Goal: Information Seeking & Learning: Check status

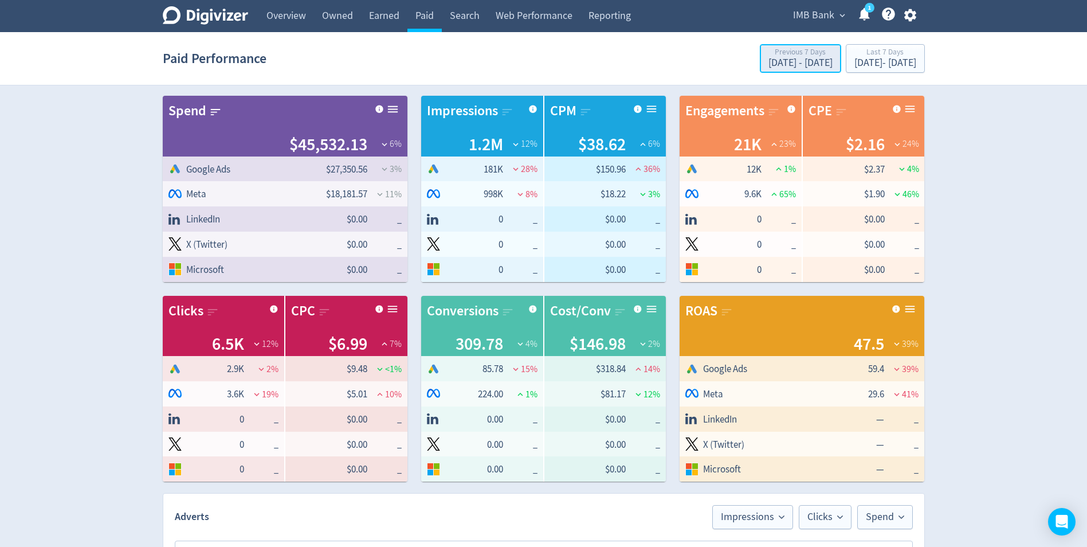
click at [768, 56] on div "Previous 7 Days" at bounding box center [800, 53] width 64 height 10
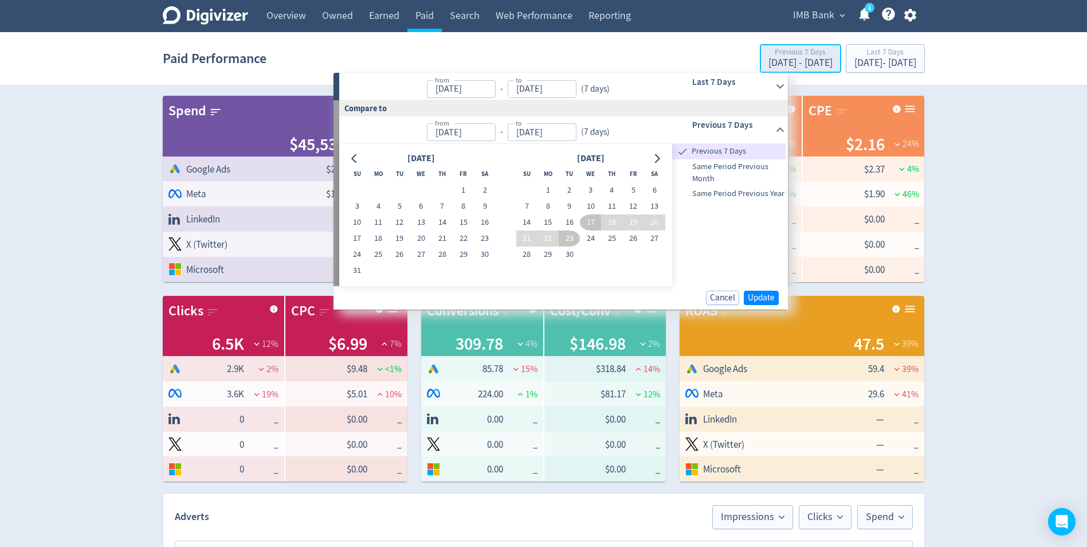
type input "[DATE]"
click at [459, 188] on button "1" at bounding box center [463, 190] width 21 height 16
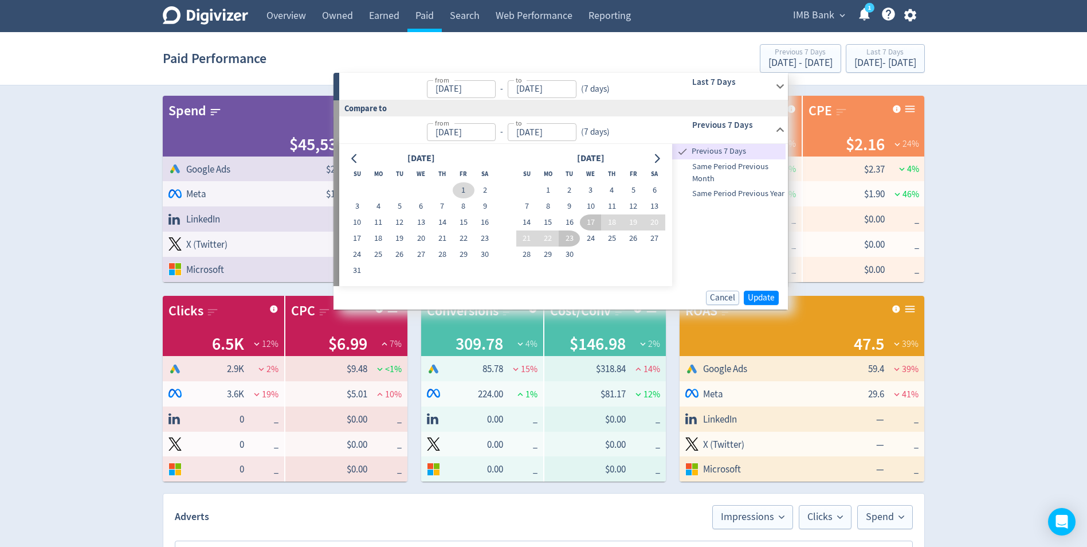
type input "[DATE]"
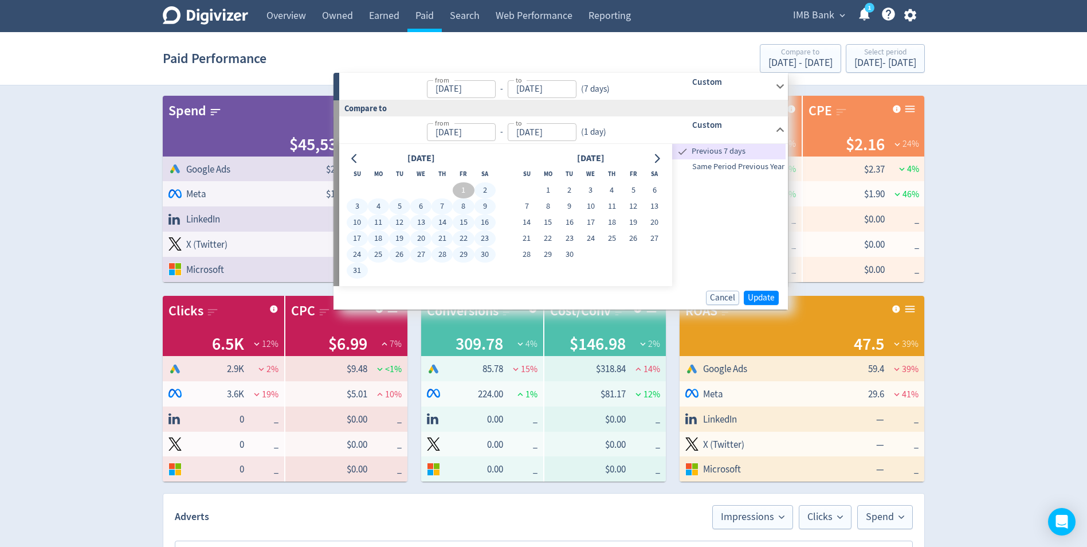
click at [362, 271] on button "31" at bounding box center [357, 270] width 21 height 16
type input "[DATE]"
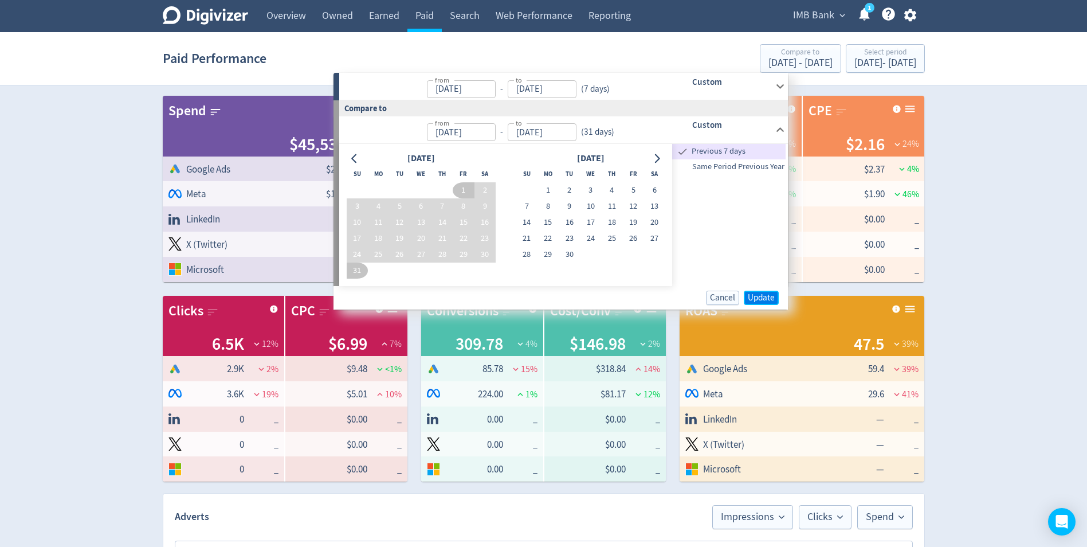
click at [766, 300] on span "Update" at bounding box center [761, 297] width 27 height 9
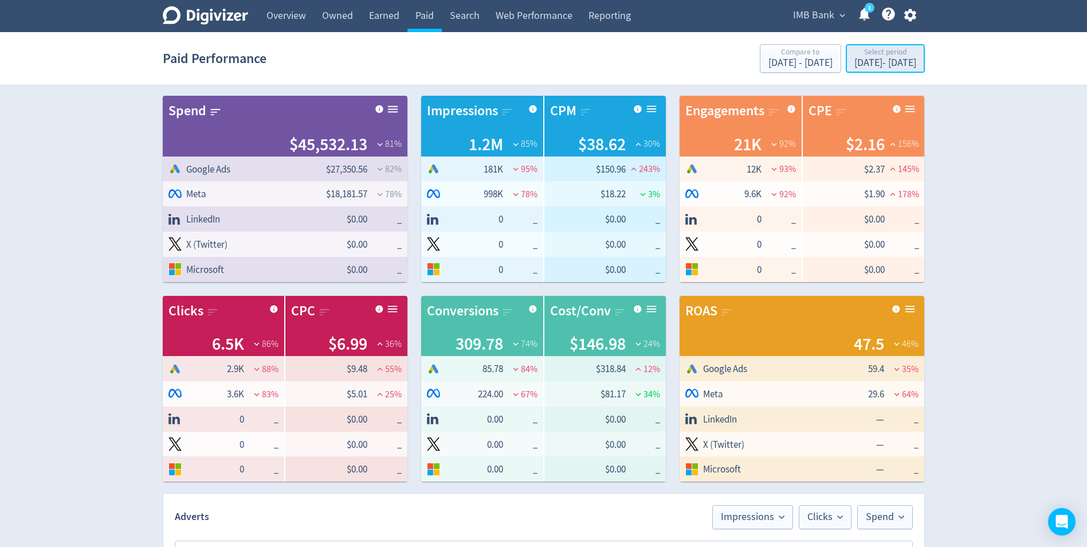
click at [854, 61] on div "[DATE] - [DATE]" at bounding box center [885, 63] width 62 height 10
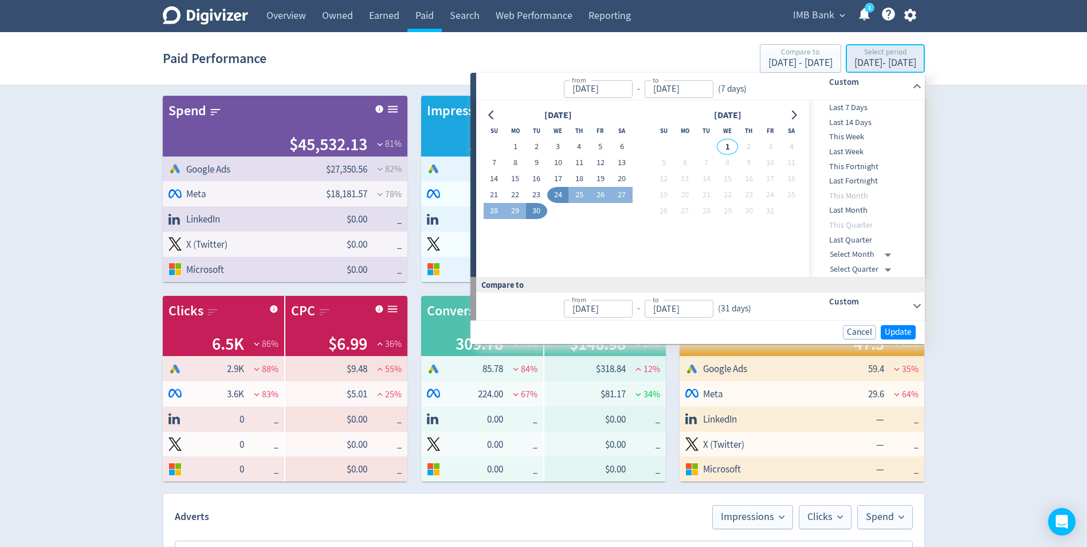
type input "[DATE]"
click at [854, 207] on span "Last Month" at bounding box center [865, 210] width 113 height 13
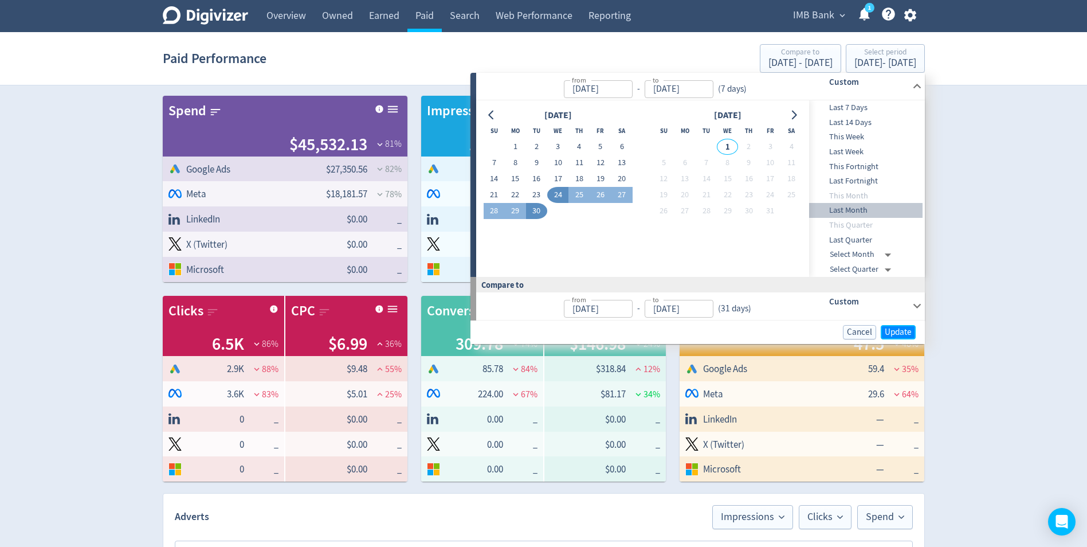
click at [904, 335] on span "Update" at bounding box center [898, 332] width 27 height 9
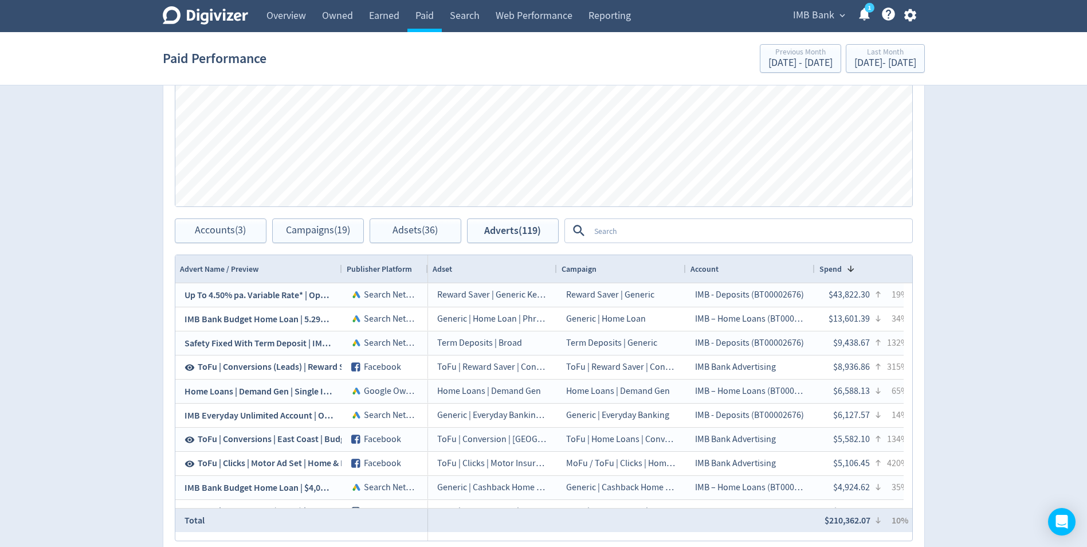
scroll to position [573, 0]
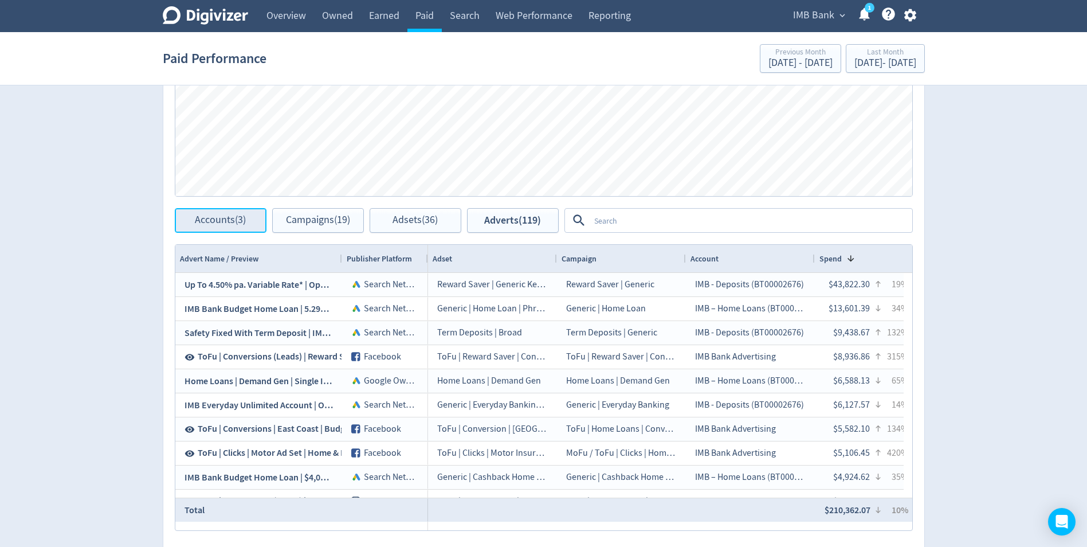
click at [222, 215] on span "Accounts (3)" at bounding box center [220, 220] width 51 height 11
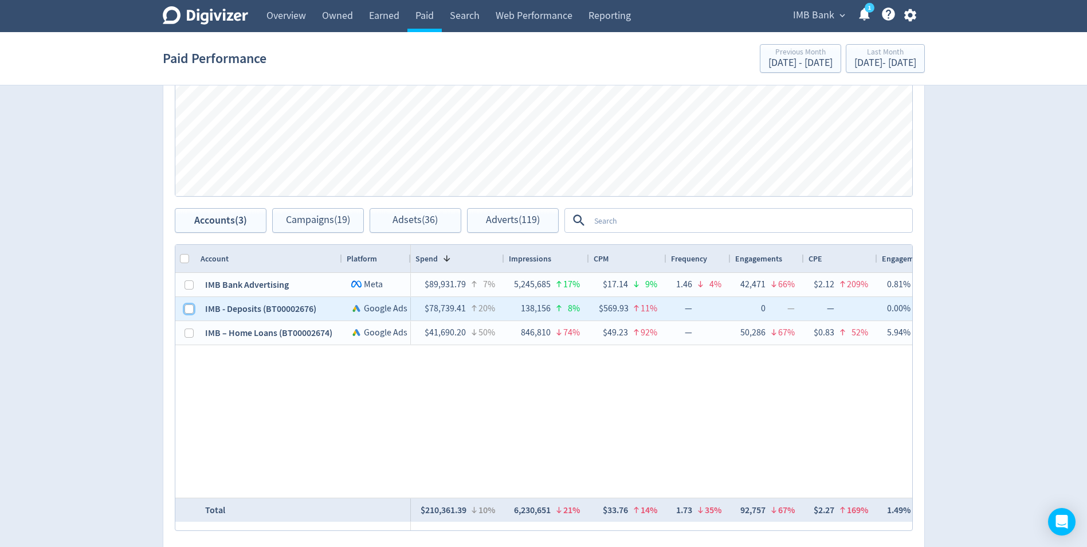
click at [187, 308] on input "Press Space to toggle row selection (unchecked)" at bounding box center [188, 308] width 9 height 9
checkbox input "true"
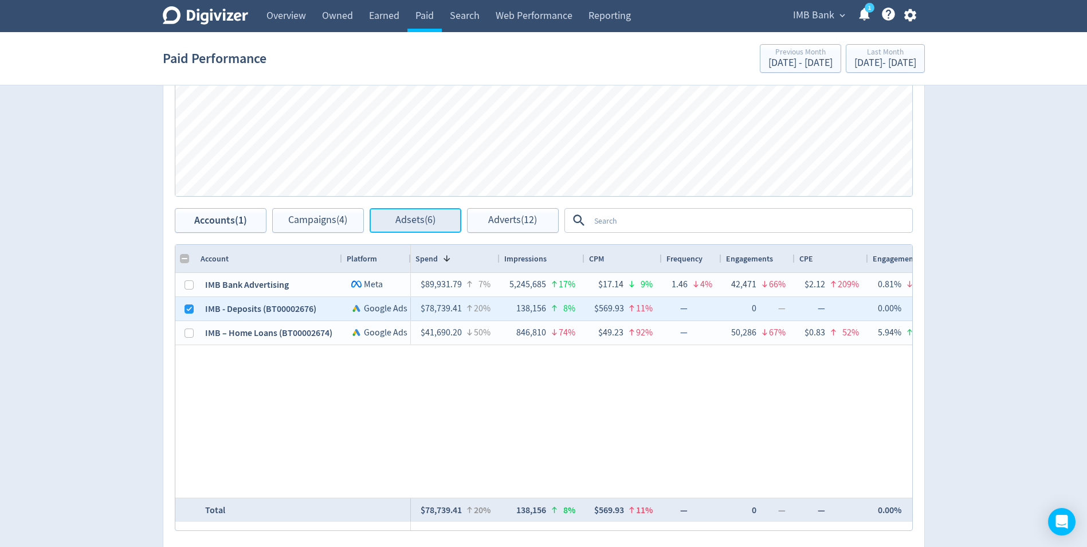
click at [425, 223] on span "Adsets (6)" at bounding box center [415, 220] width 40 height 11
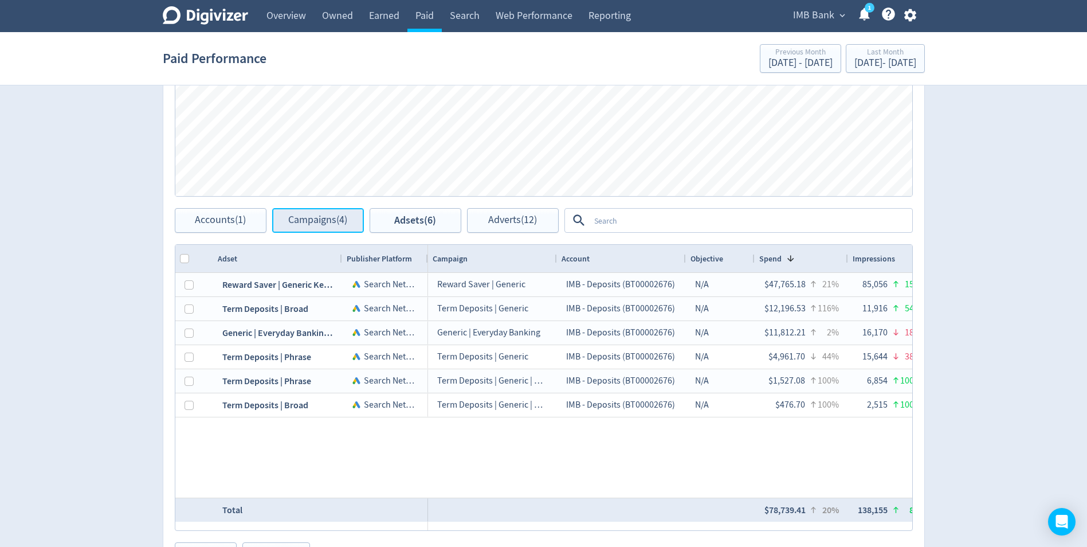
click at [328, 221] on span "Campaigns (4)" at bounding box center [317, 220] width 59 height 11
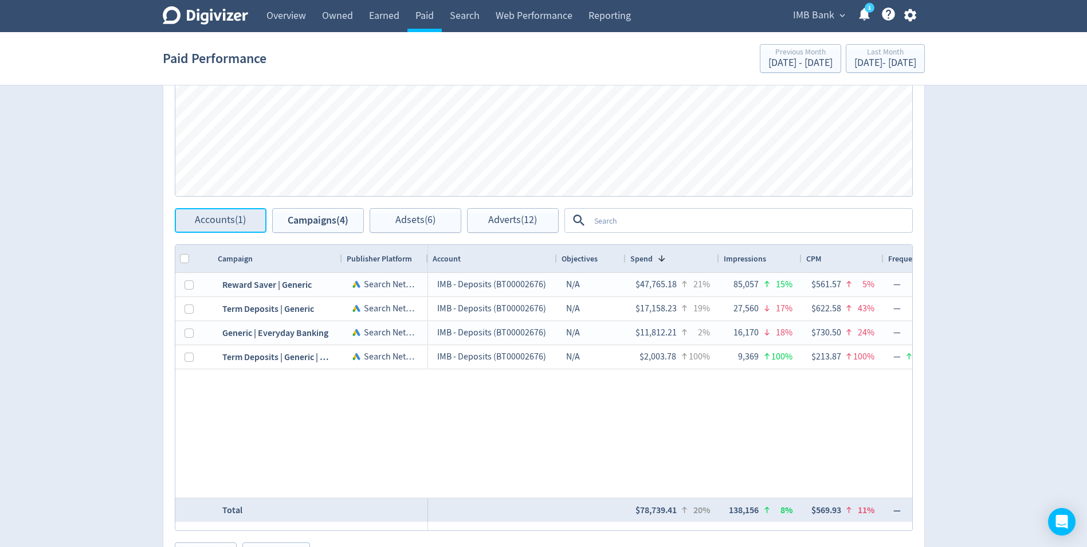
click at [234, 223] on span "Accounts (1)" at bounding box center [220, 220] width 51 height 11
checkbox input "false"
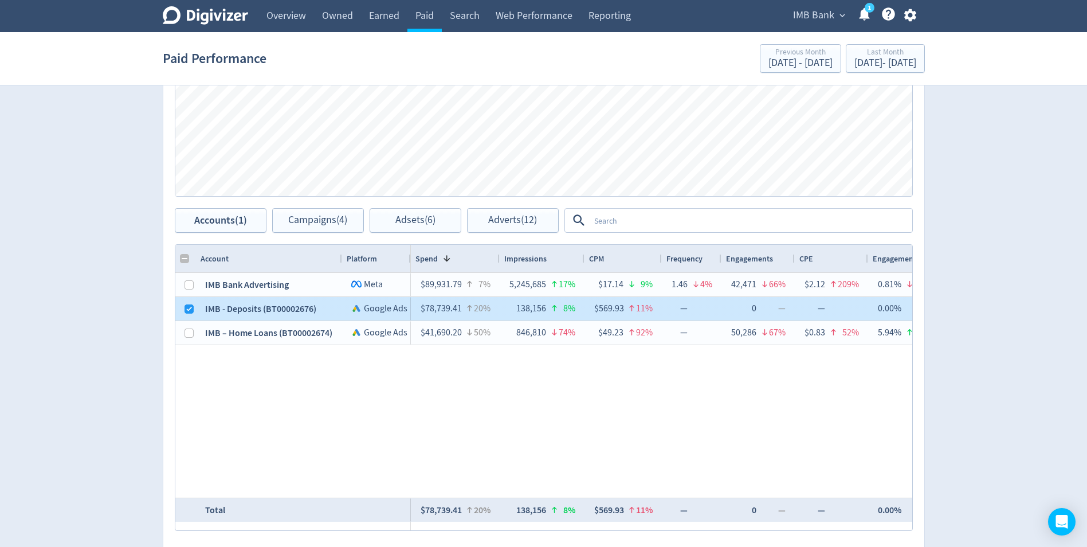
click at [187, 314] on div at bounding box center [188, 308] width 9 height 22
click at [187, 308] on input "Press Space to toggle row selection (checked)" at bounding box center [188, 308] width 9 height 9
checkbox input "false"
click at [188, 285] on input "Press Space to toggle row selection (unchecked)" at bounding box center [188, 284] width 9 height 9
checkbox input "true"
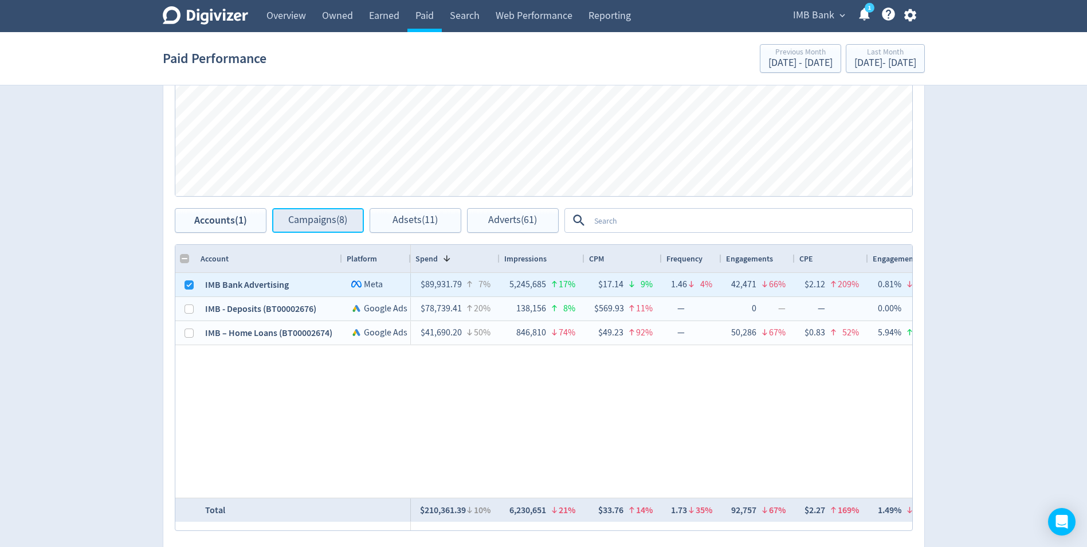
click at [323, 223] on span "Campaigns (8)" at bounding box center [317, 220] width 59 height 11
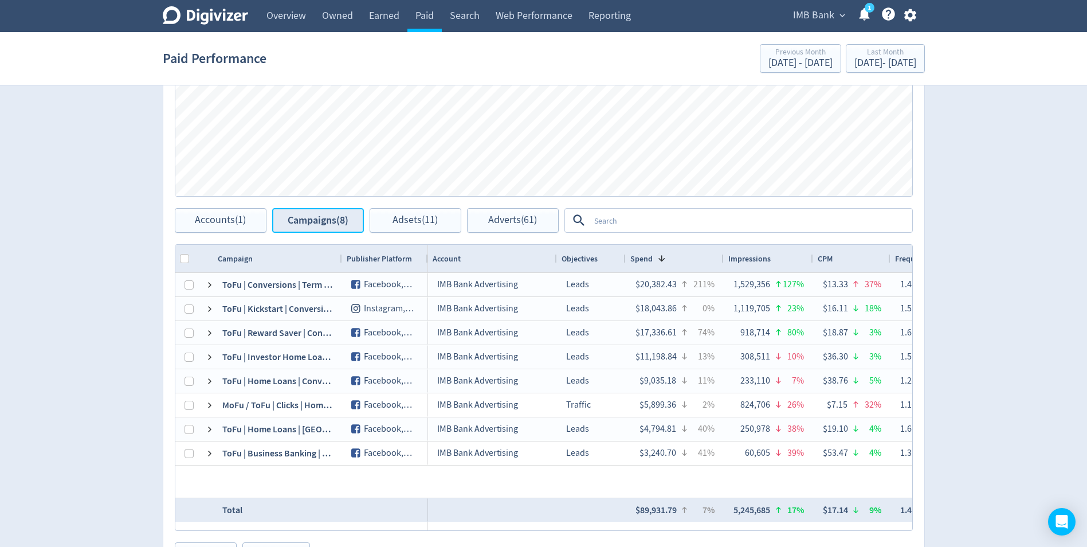
click at [327, 215] on span "Campaigns (8)" at bounding box center [318, 220] width 61 height 11
click at [201, 221] on span "Accounts (1)" at bounding box center [220, 220] width 51 height 11
checkbox input "false"
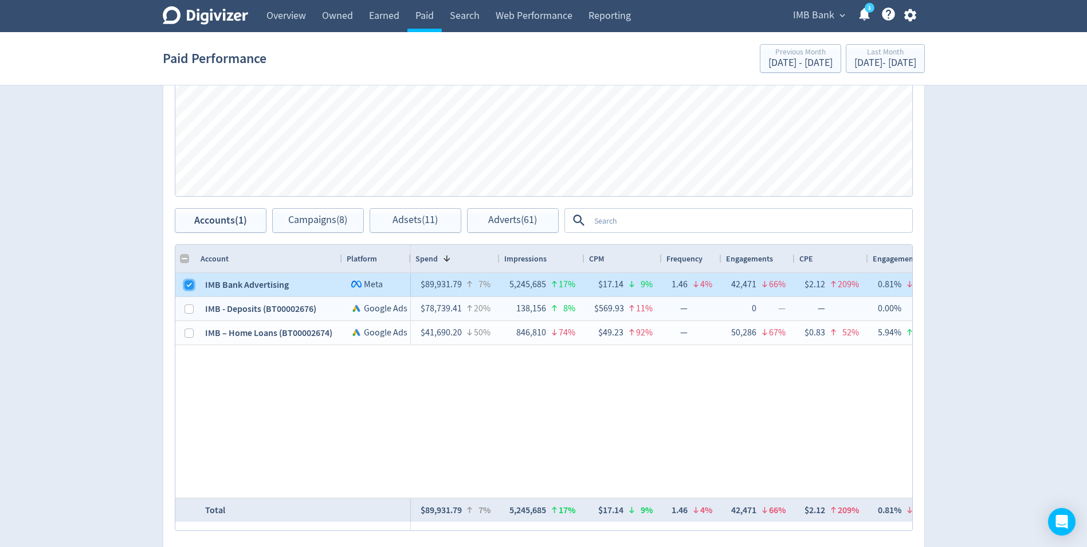
click at [187, 288] on input "Press Space to toggle row selection (checked)" at bounding box center [188, 284] width 9 height 9
checkbox input "false"
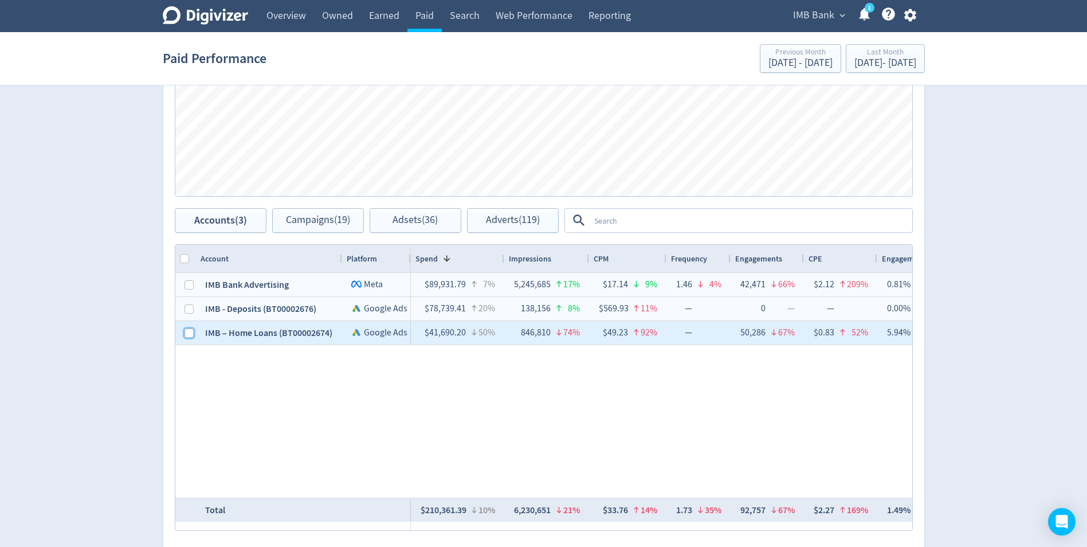
click at [188, 331] on input "Press Space to toggle row selection (unchecked)" at bounding box center [188, 332] width 9 height 9
checkbox input "true"
checkbox input "false"
click at [324, 219] on span "Campaigns (7)" at bounding box center [317, 220] width 59 height 11
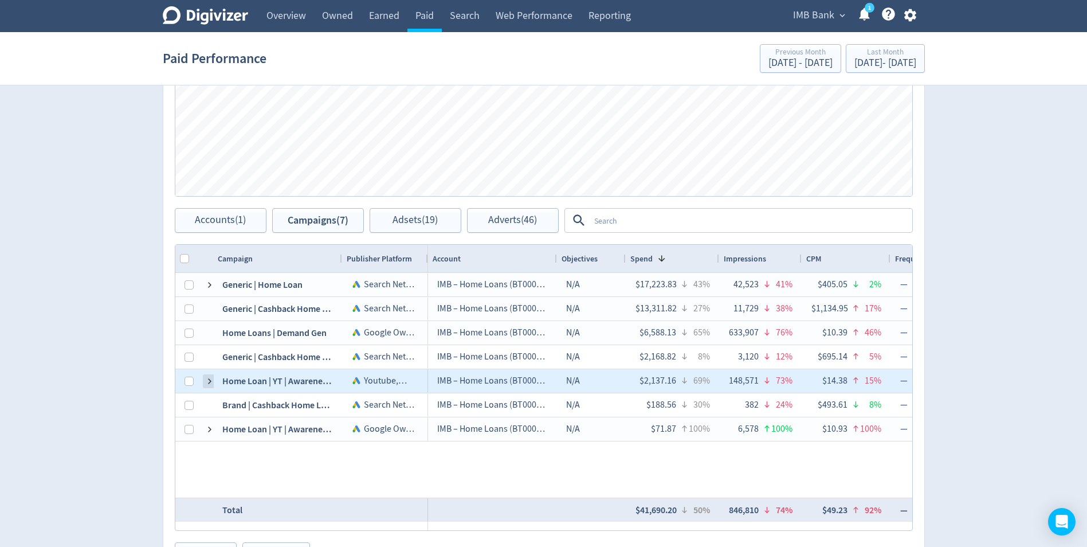
click at [206, 383] on span at bounding box center [209, 380] width 9 height 9
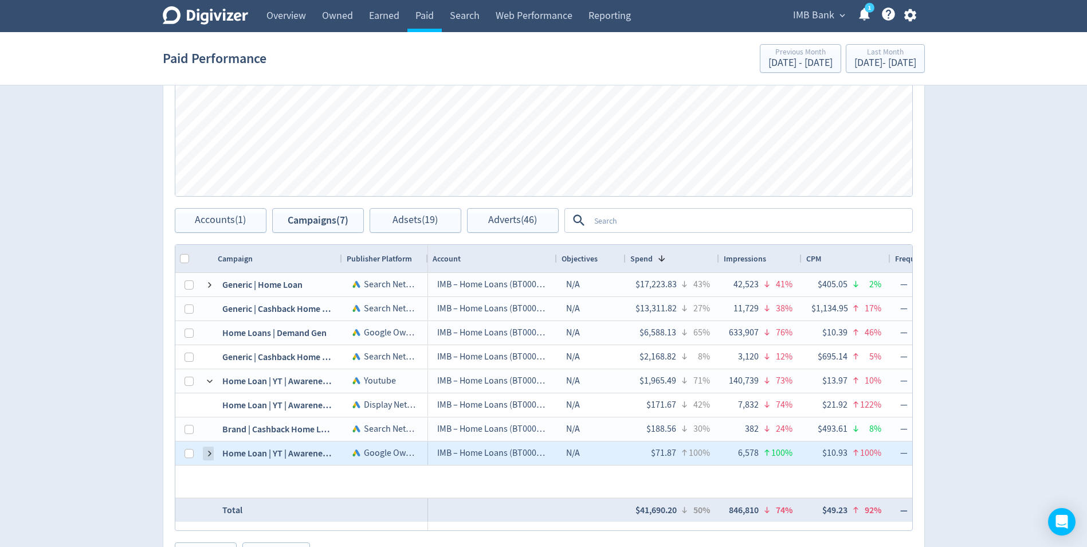
click at [210, 455] on span at bounding box center [209, 453] width 9 height 9
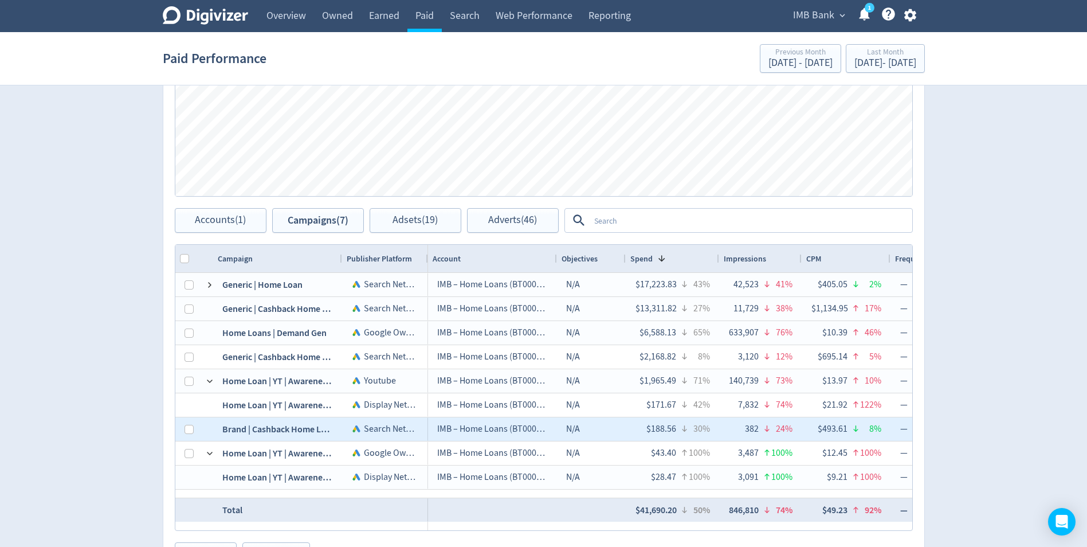
scroll to position [630, 0]
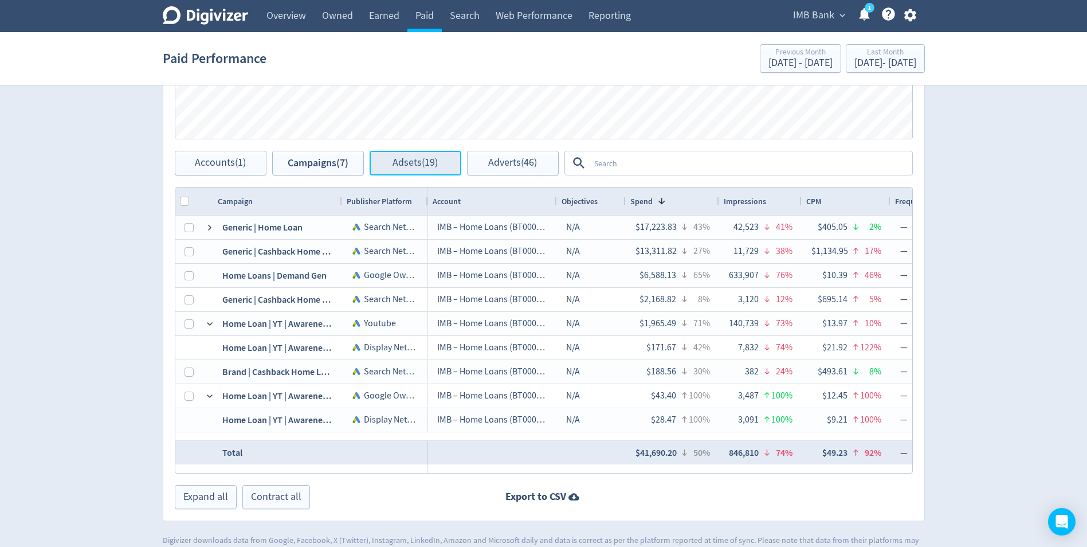
click at [419, 168] on span "Adsets (19)" at bounding box center [414, 163] width 45 height 11
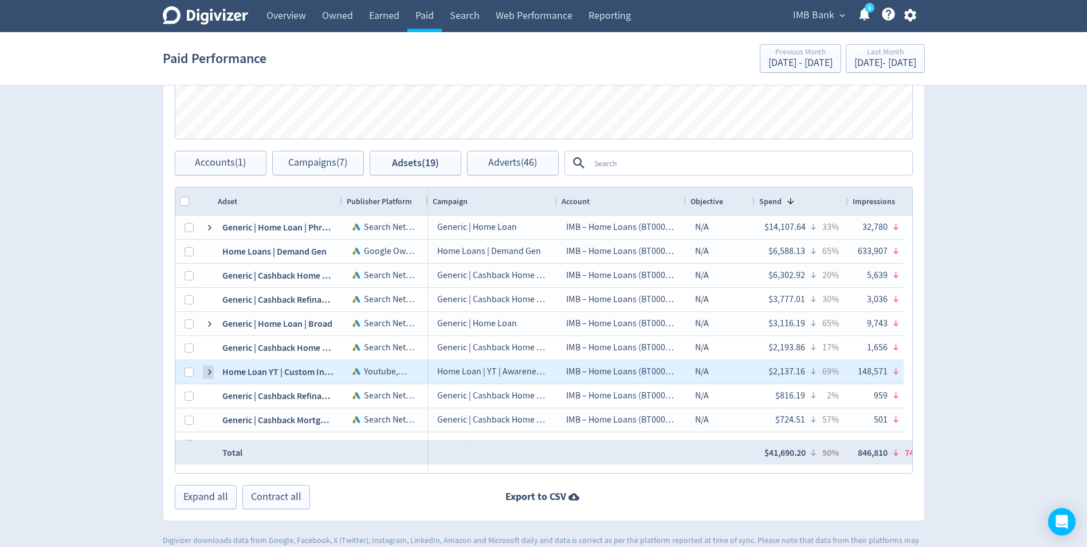
click at [211, 371] on span at bounding box center [209, 371] width 9 height 9
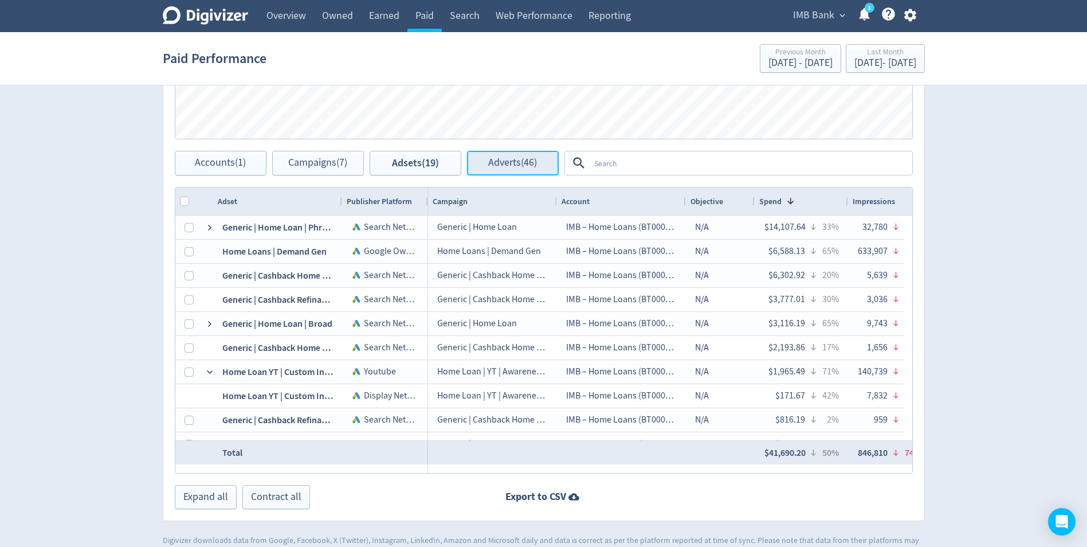
click at [498, 158] on span "Adverts (46)" at bounding box center [512, 163] width 49 height 11
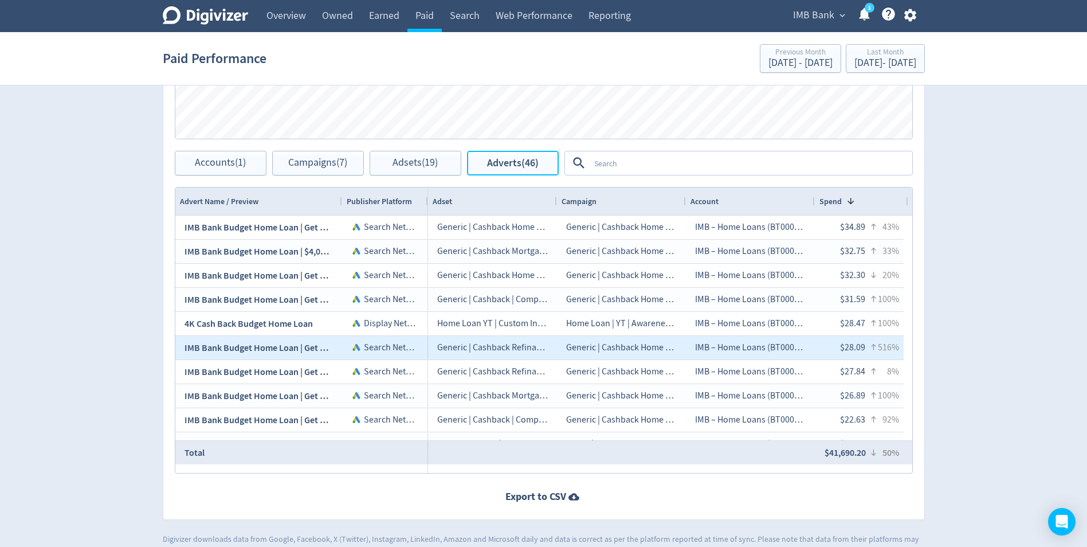
scroll to position [925, 0]
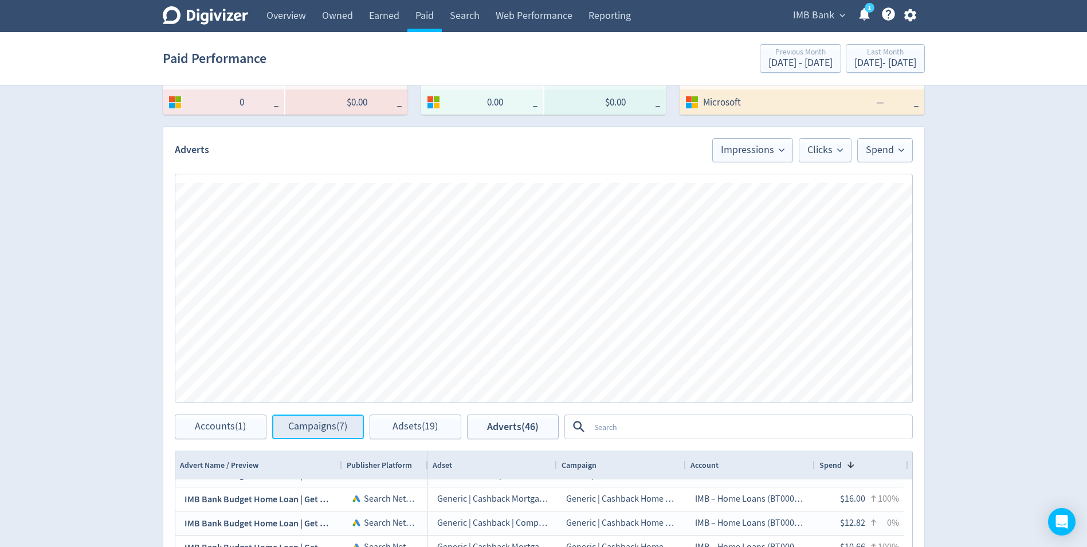
click at [320, 434] on button "Campaigns (7)" at bounding box center [318, 426] width 92 height 25
